Goal: Task Accomplishment & Management: Use online tool/utility

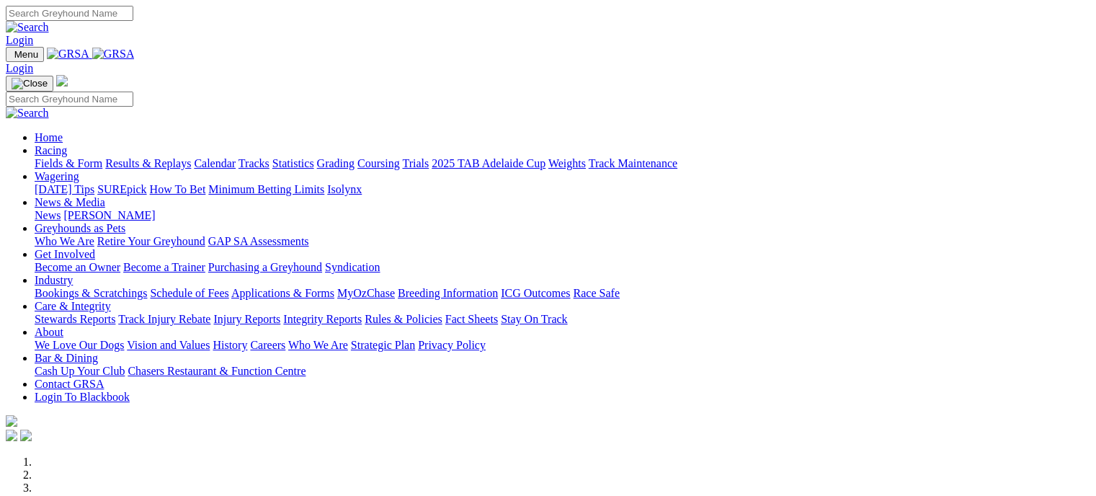
click at [73, 274] on link "Industry" at bounding box center [54, 280] width 38 height 12
click at [147, 287] on link "Bookings & Scratchings" at bounding box center [91, 293] width 112 height 12
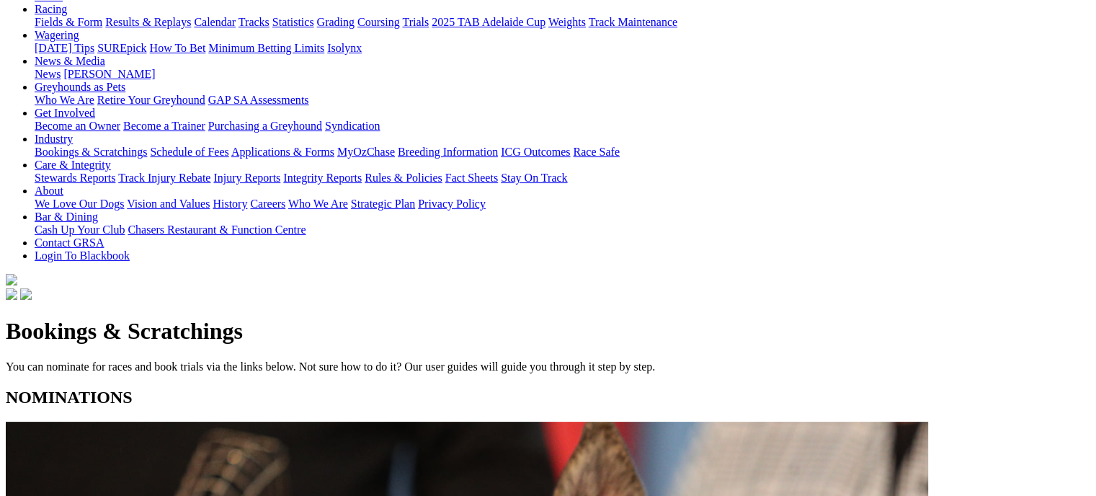
scroll to position [190, 0]
